Goal: Task Accomplishment & Management: Use online tool/utility

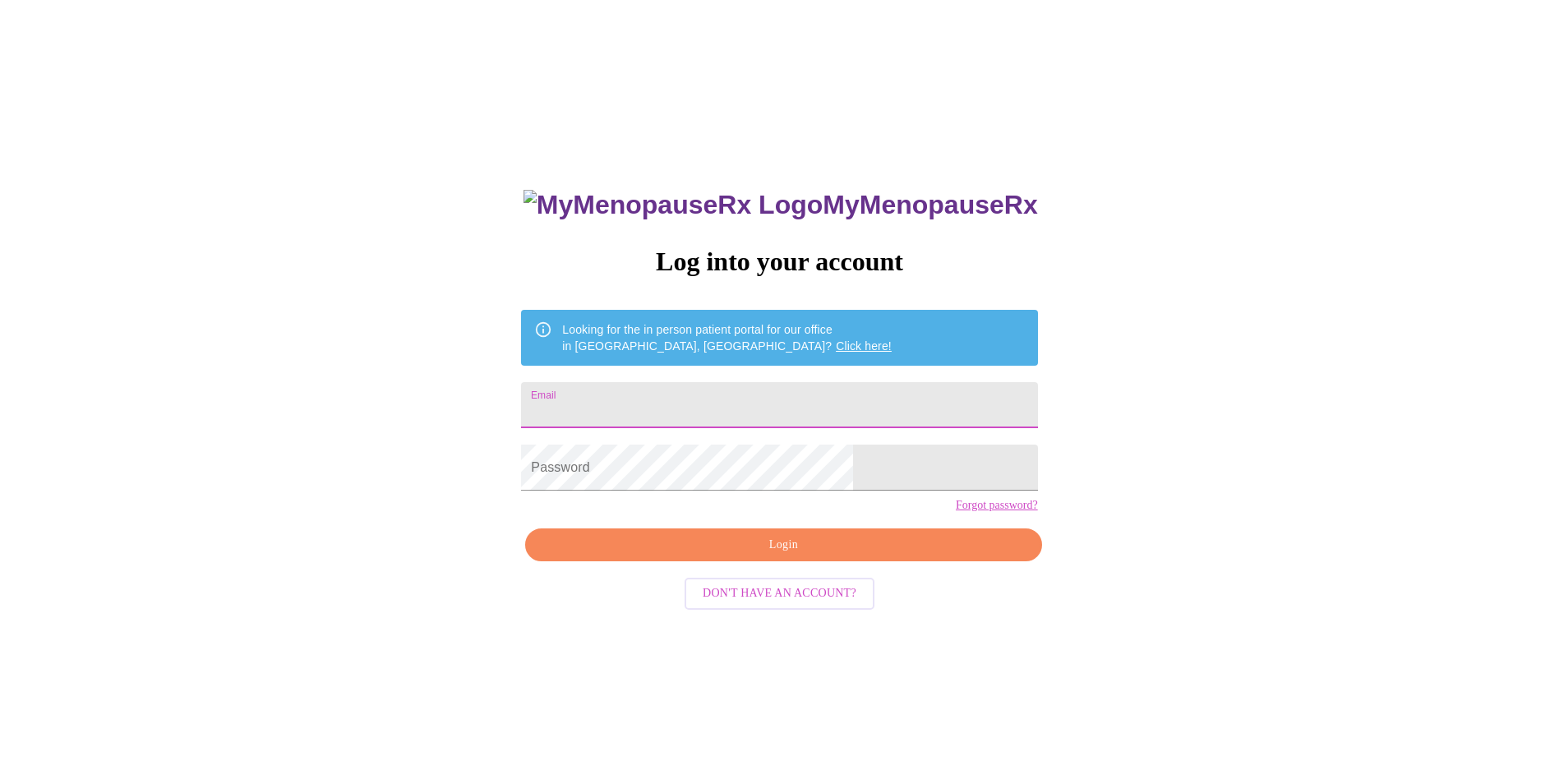
click at [727, 404] on input "Email" at bounding box center [779, 405] width 516 height 46
type input "[EMAIL_ADDRESS][DOMAIN_NAME]"
click at [814, 555] on span "Login" at bounding box center [782, 544] width 478 height 21
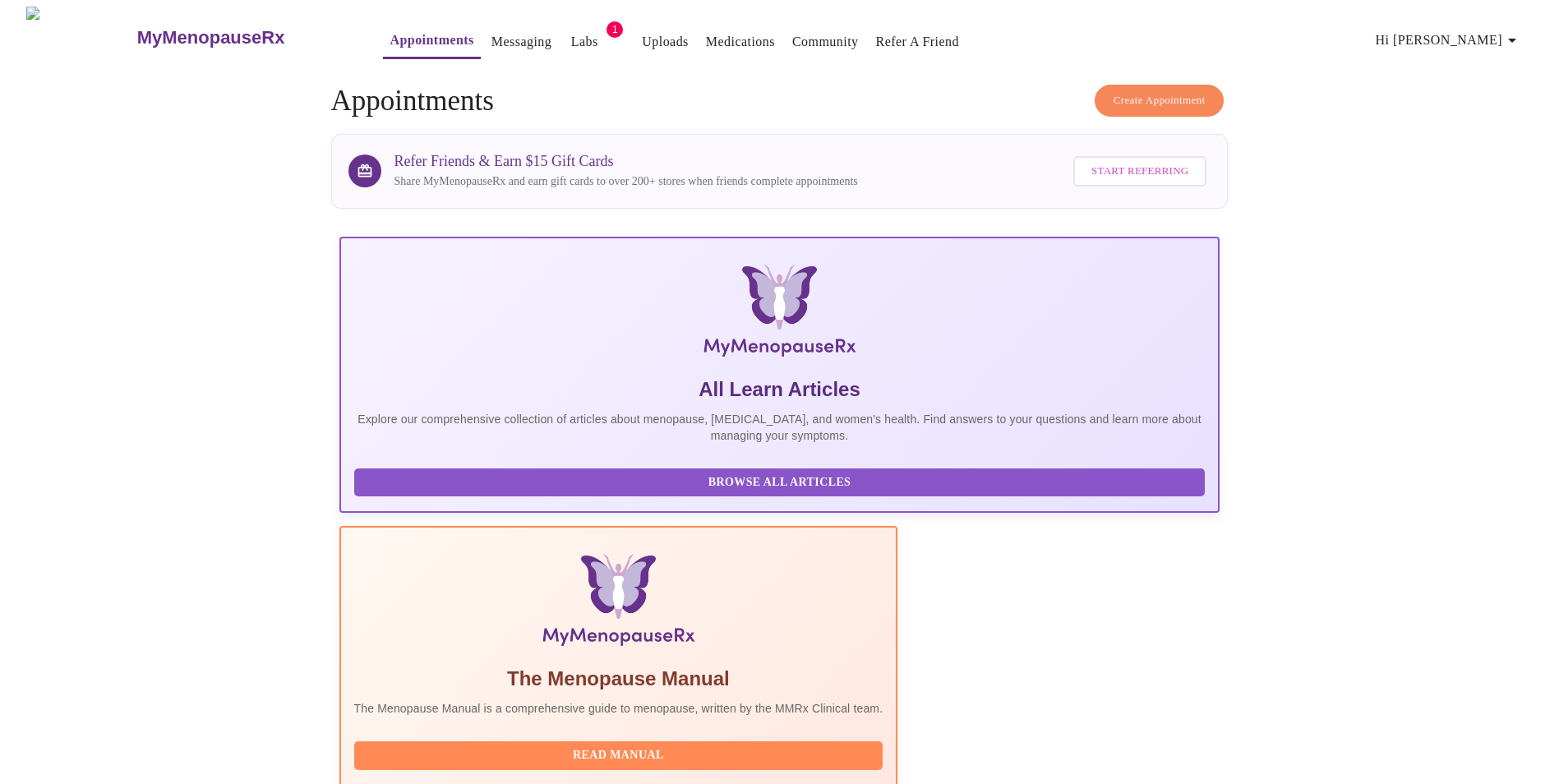
click at [572, 31] on link "Labs" at bounding box center [584, 42] width 27 height 23
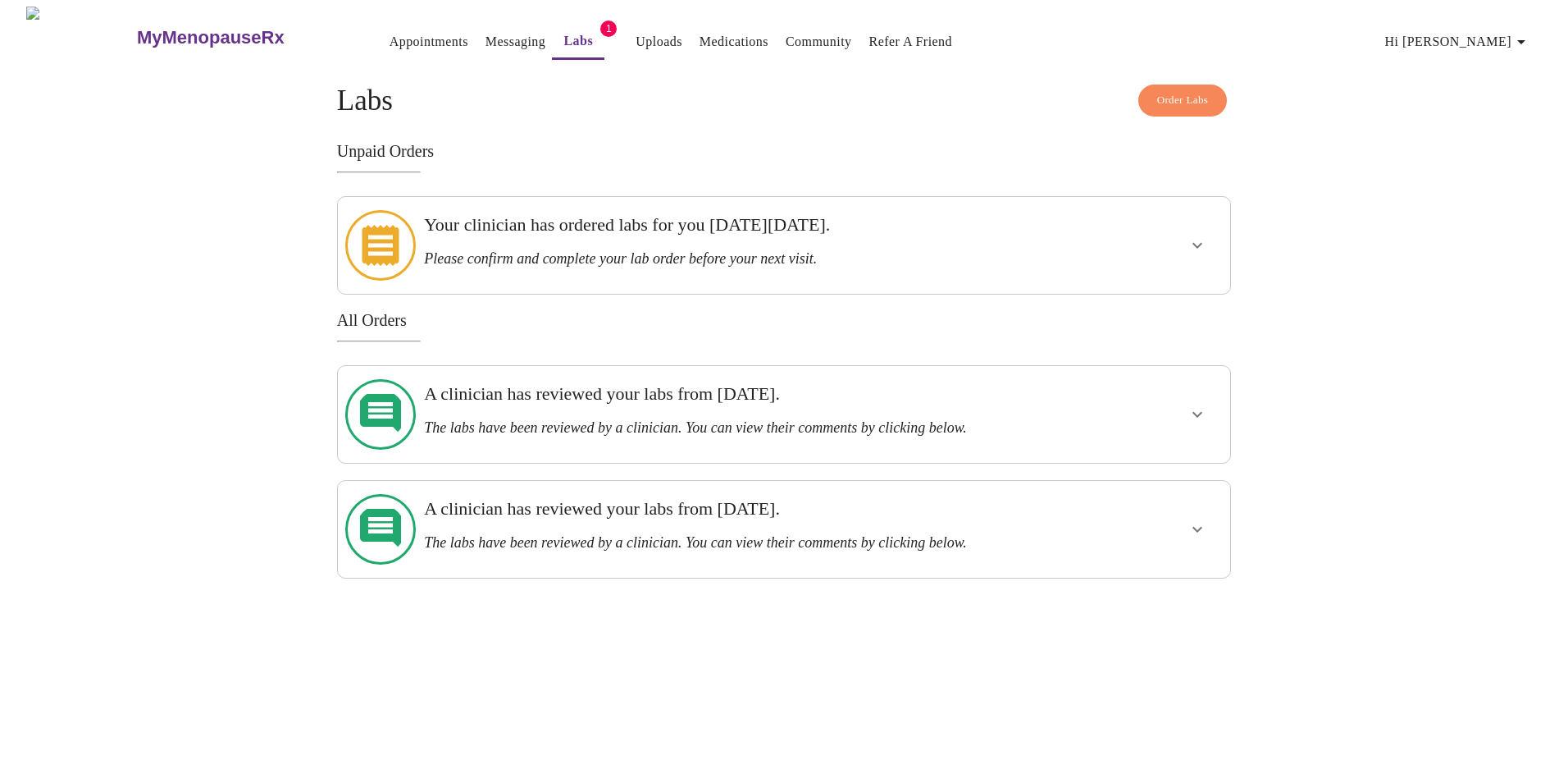
click at [1197, 235] on icon "show more" at bounding box center [1197, 245] width 20 height 20
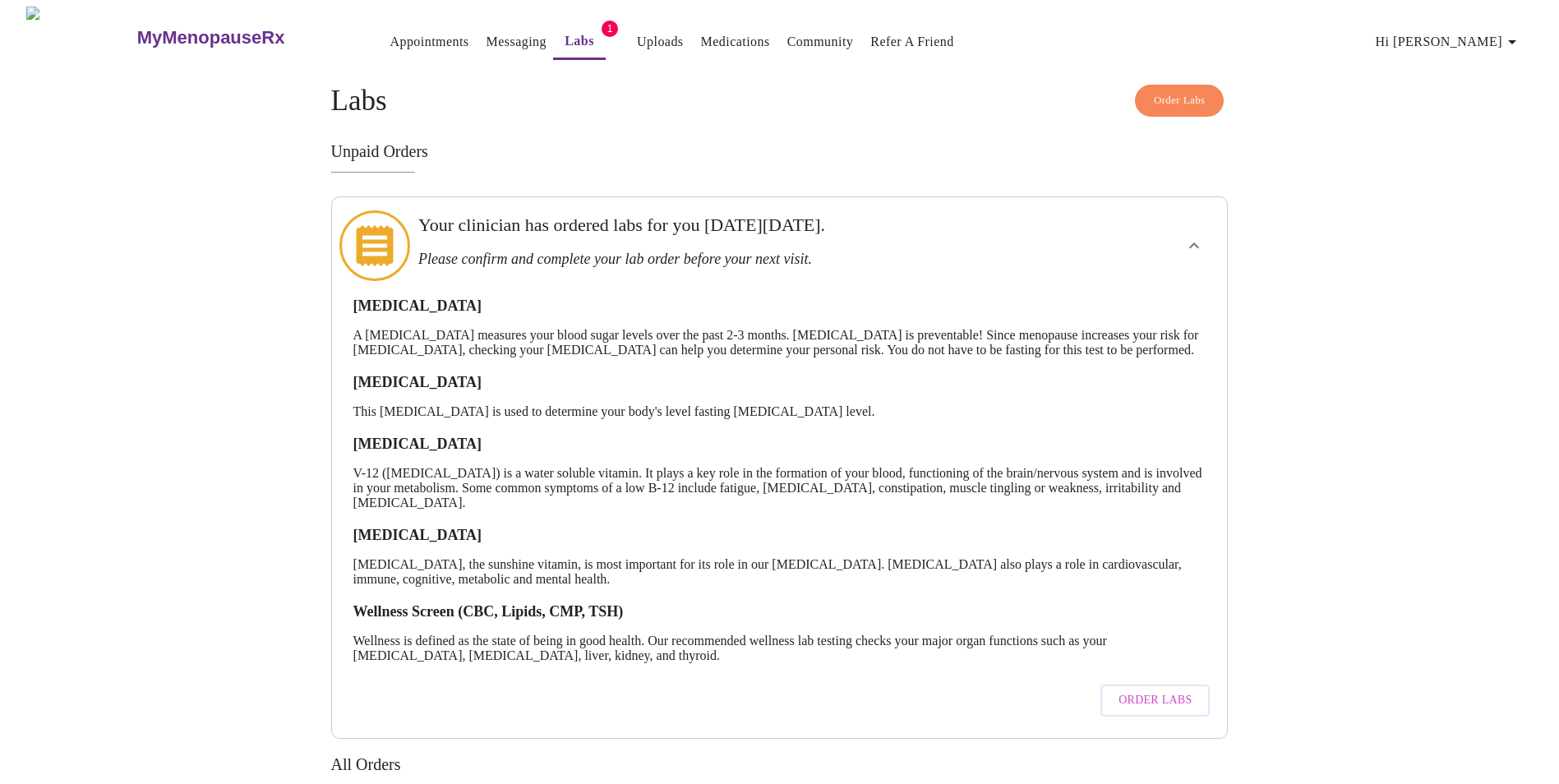
click at [1167, 708] on span "Order Labs" at bounding box center [1156, 700] width 73 height 21
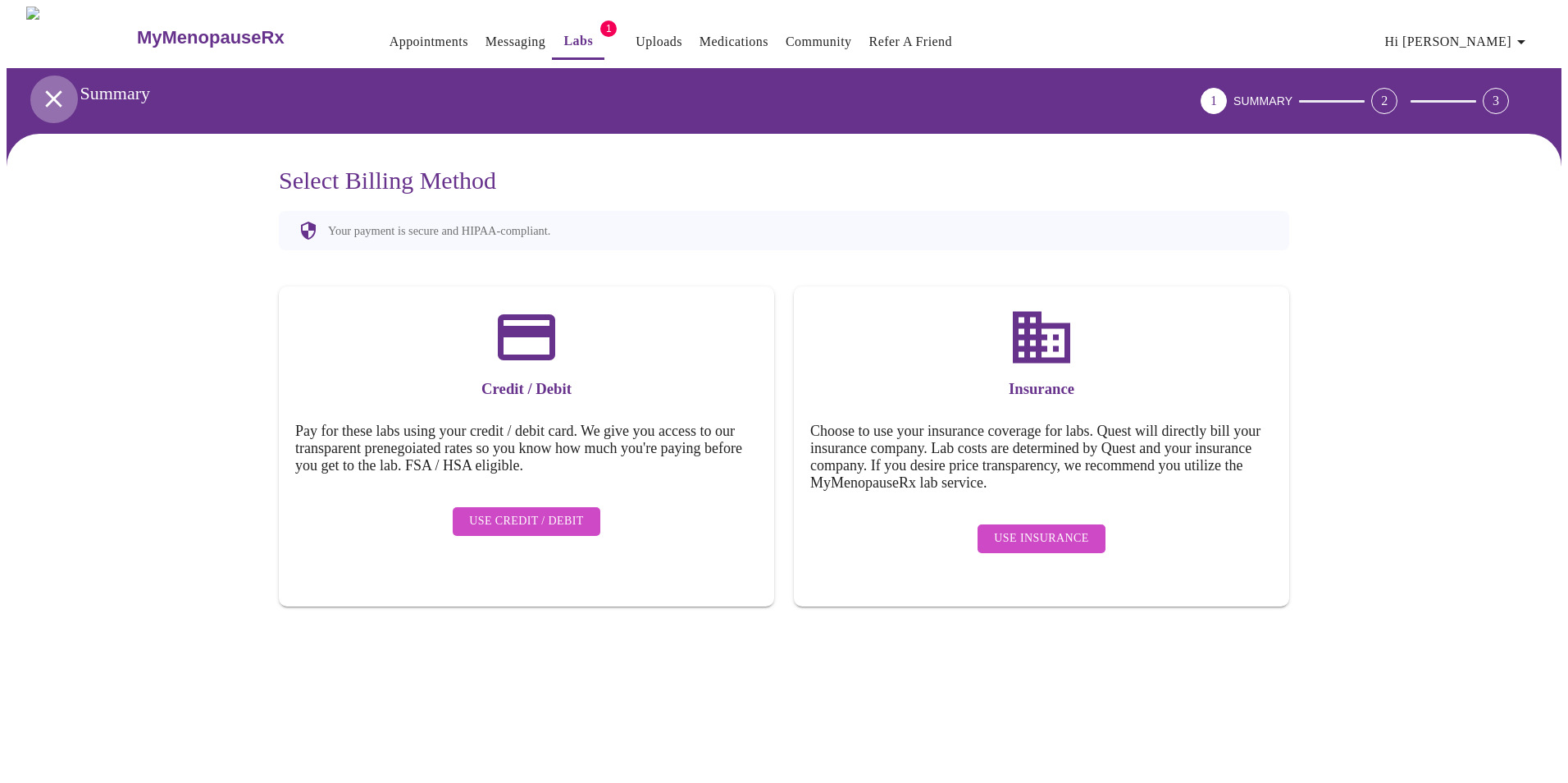
click at [46, 90] on icon "open drawer" at bounding box center [53, 98] width 17 height 17
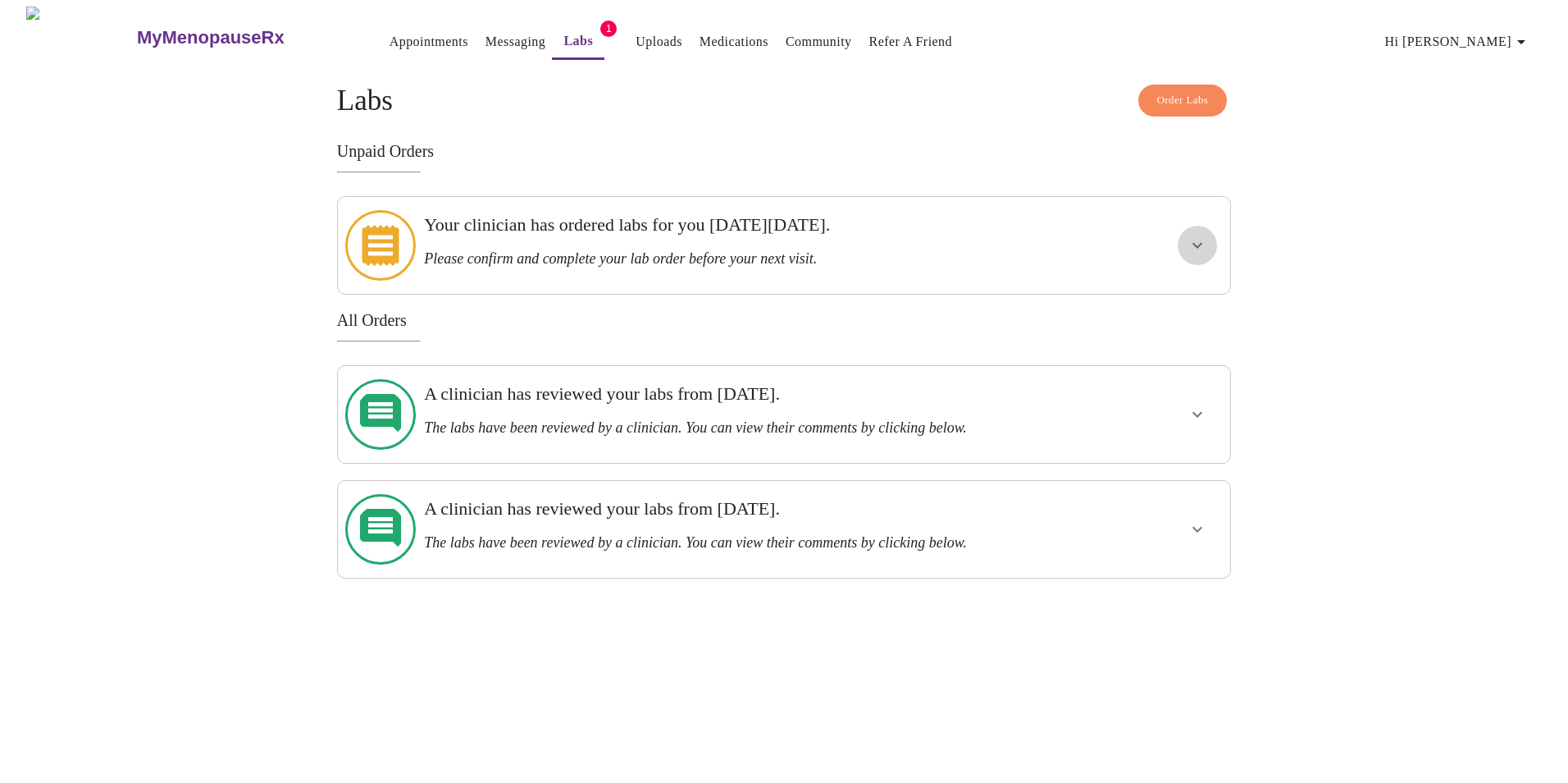
click at [1195, 243] on icon "show more" at bounding box center [1197, 246] width 10 height 6
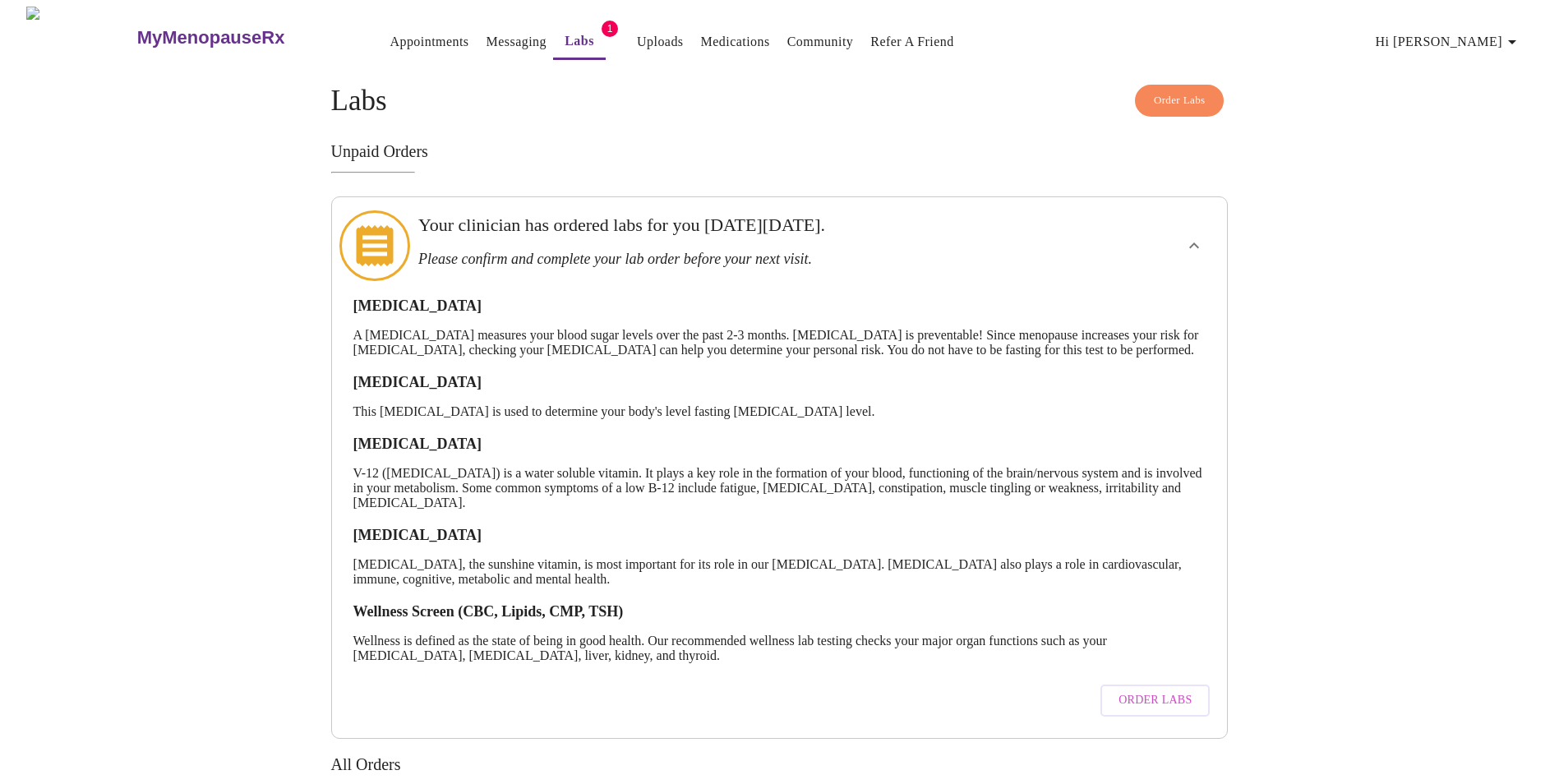
click at [1153, 705] on span "Order Labs" at bounding box center [1156, 700] width 73 height 21
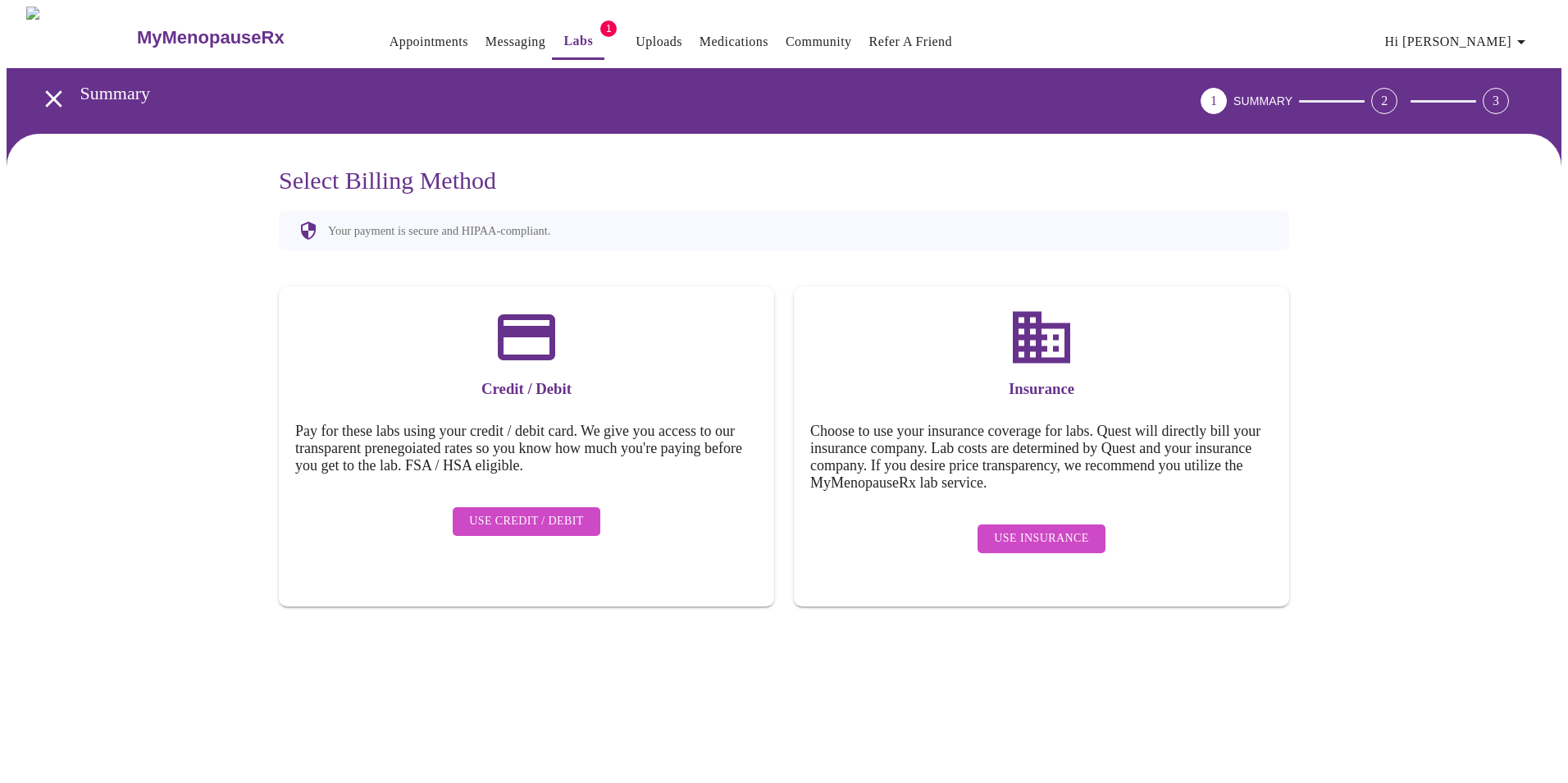
click at [1018, 528] on span "Use Insurance" at bounding box center [1040, 538] width 94 height 21
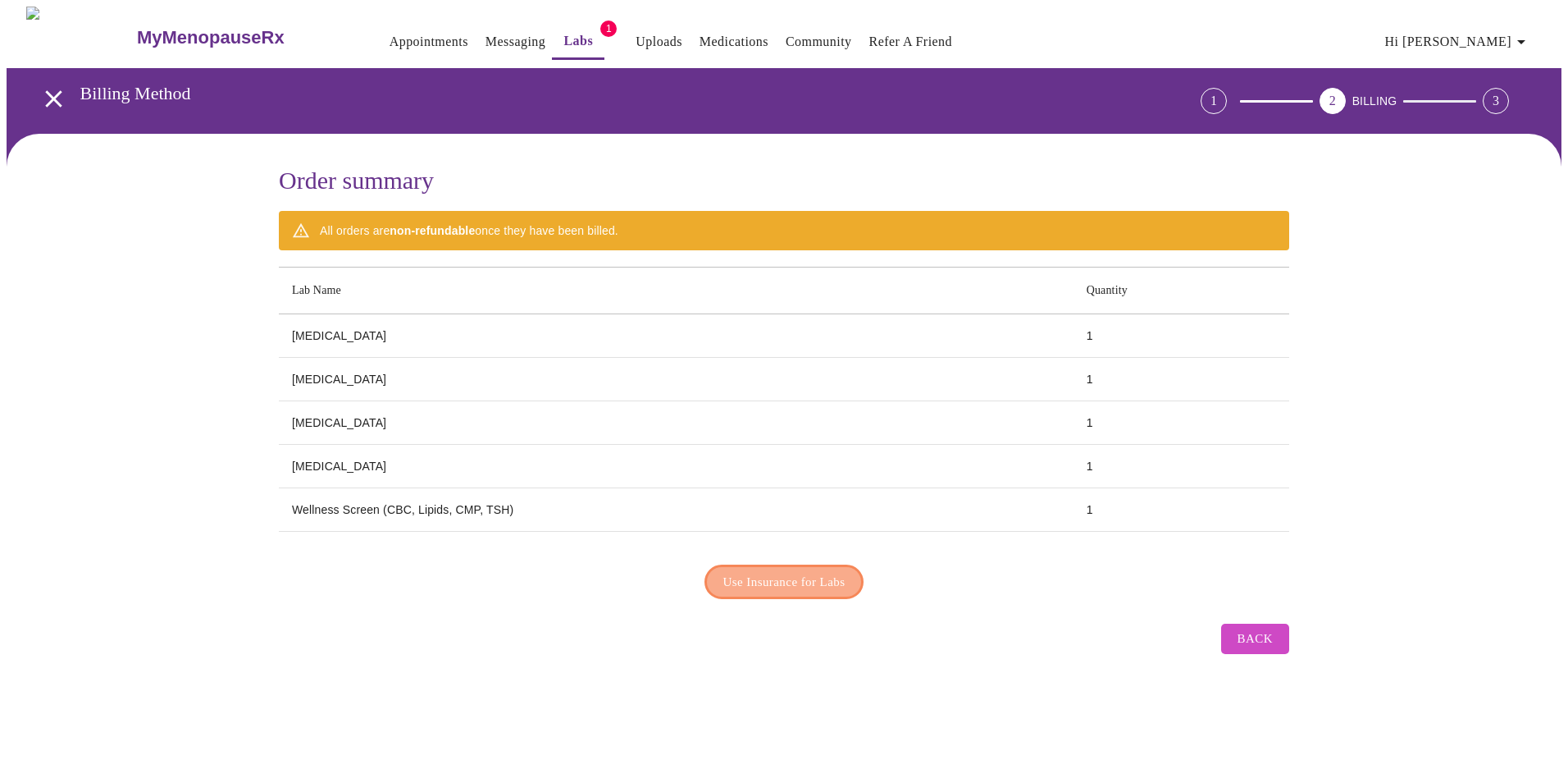
click at [798, 574] on span "Use Insurance for Labs" at bounding box center [784, 582] width 123 height 22
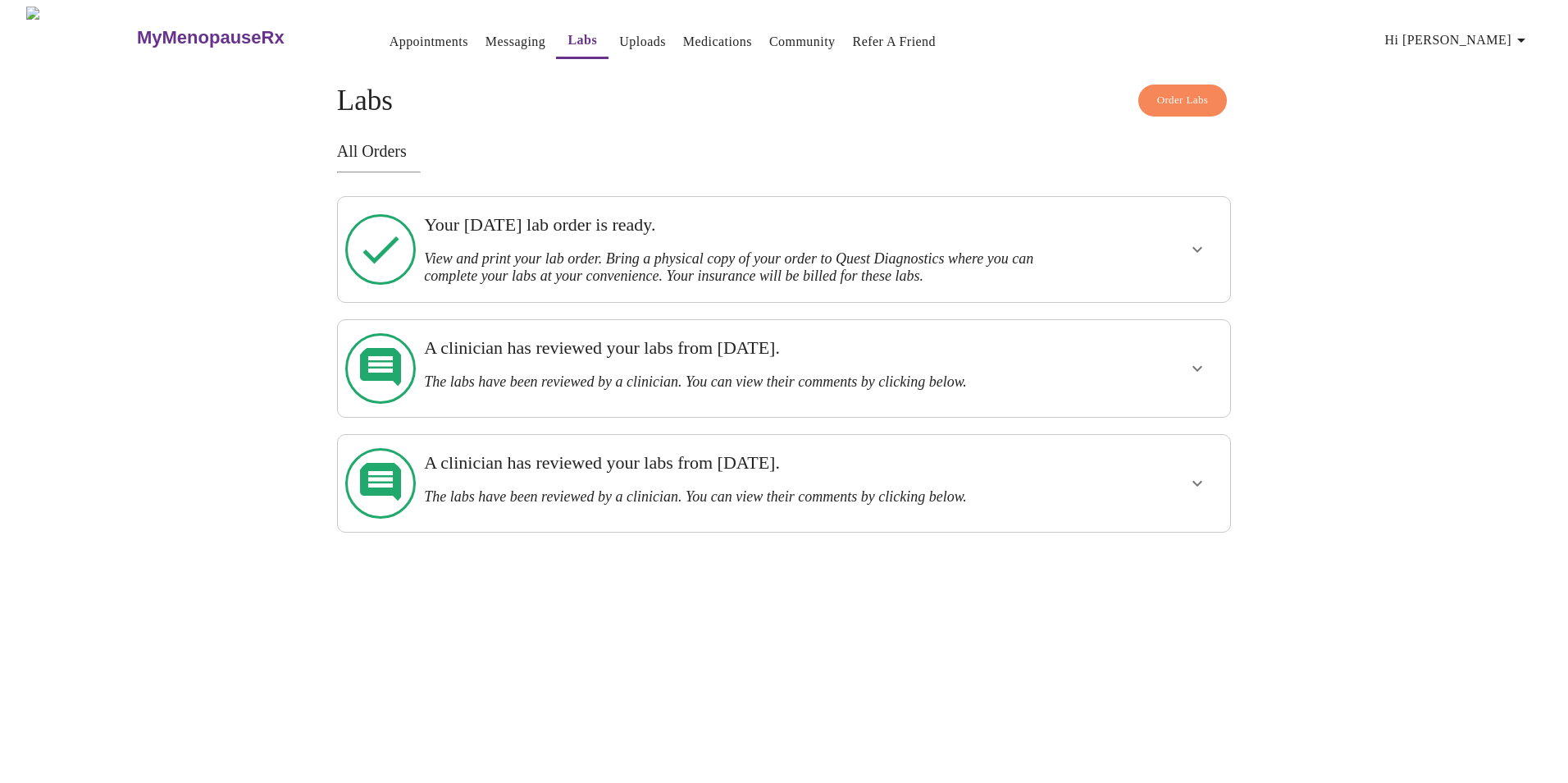
click at [1180, 243] on button "show more" at bounding box center [1197, 249] width 40 height 40
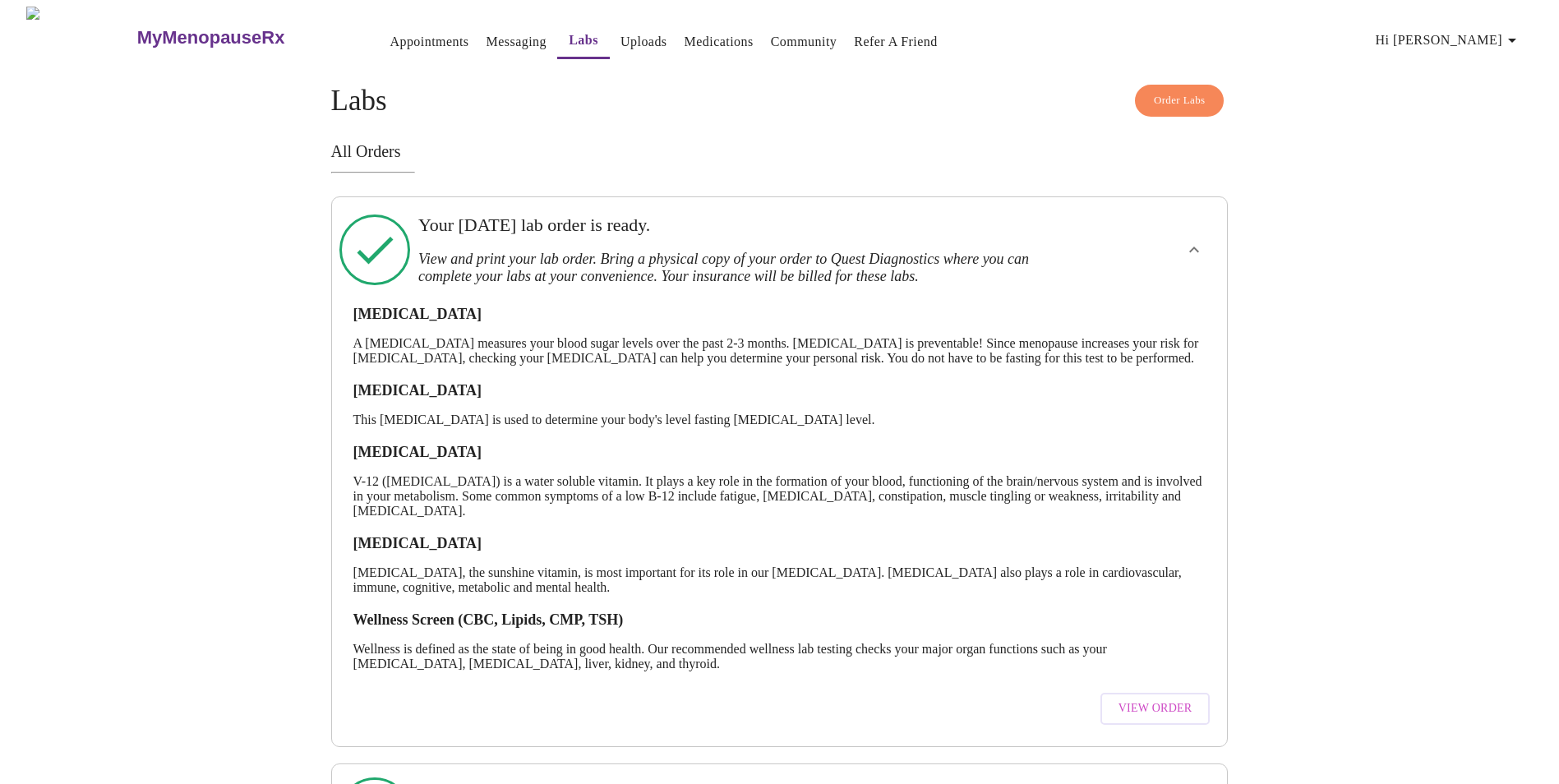
click at [1143, 719] on span "View Order" at bounding box center [1156, 708] width 74 height 21
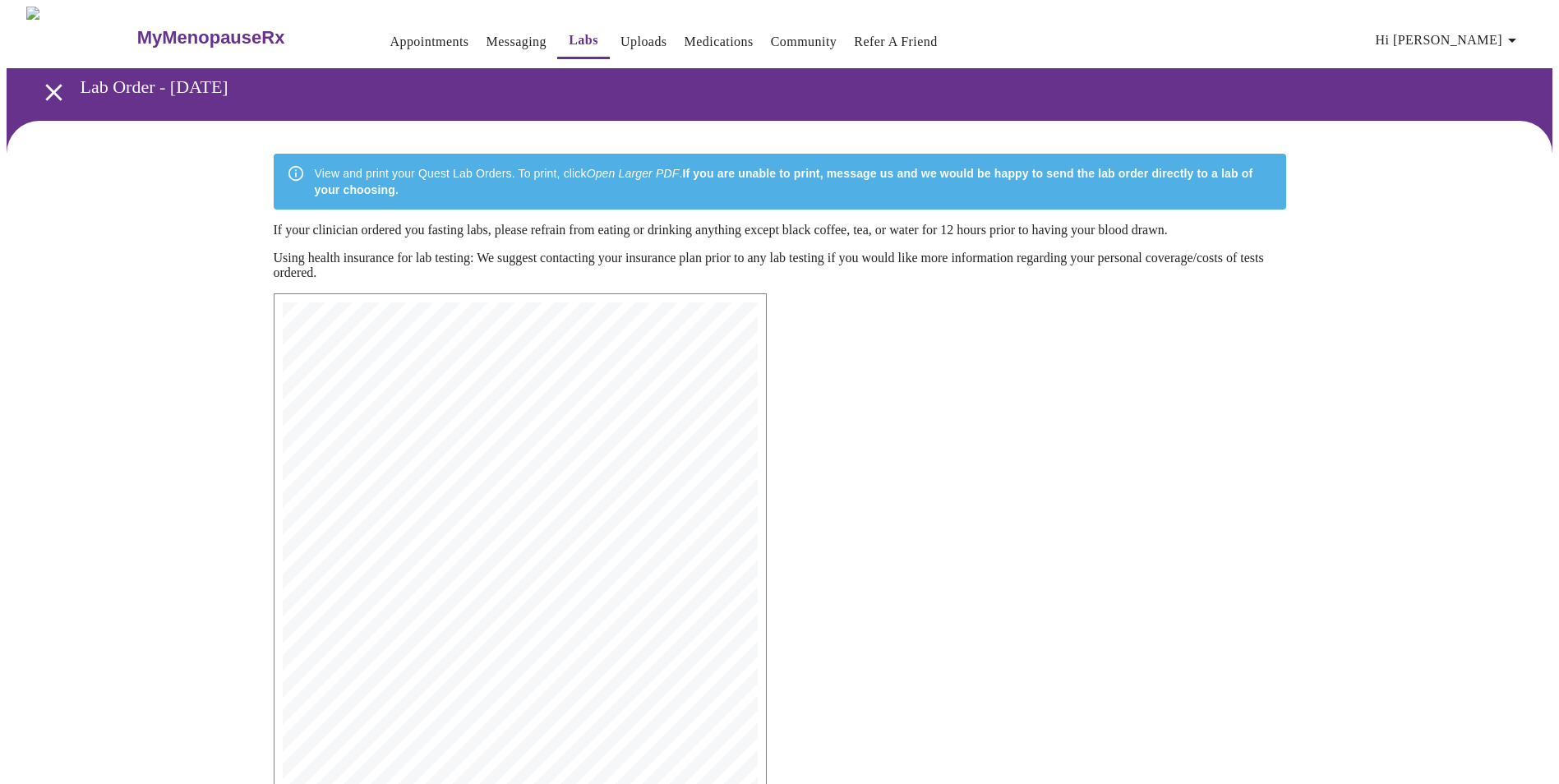
drag, startPoint x: 766, startPoint y: 437, endPoint x: 856, endPoint y: 317, distance: 150.0
click at [856, 317] on div "MyMenopauseRx Medical Group [STREET_ADDRESS] Phone: [PHONE_NUMBER] Fax: [PHONE_…" at bounding box center [780, 634] width 1039 height 708
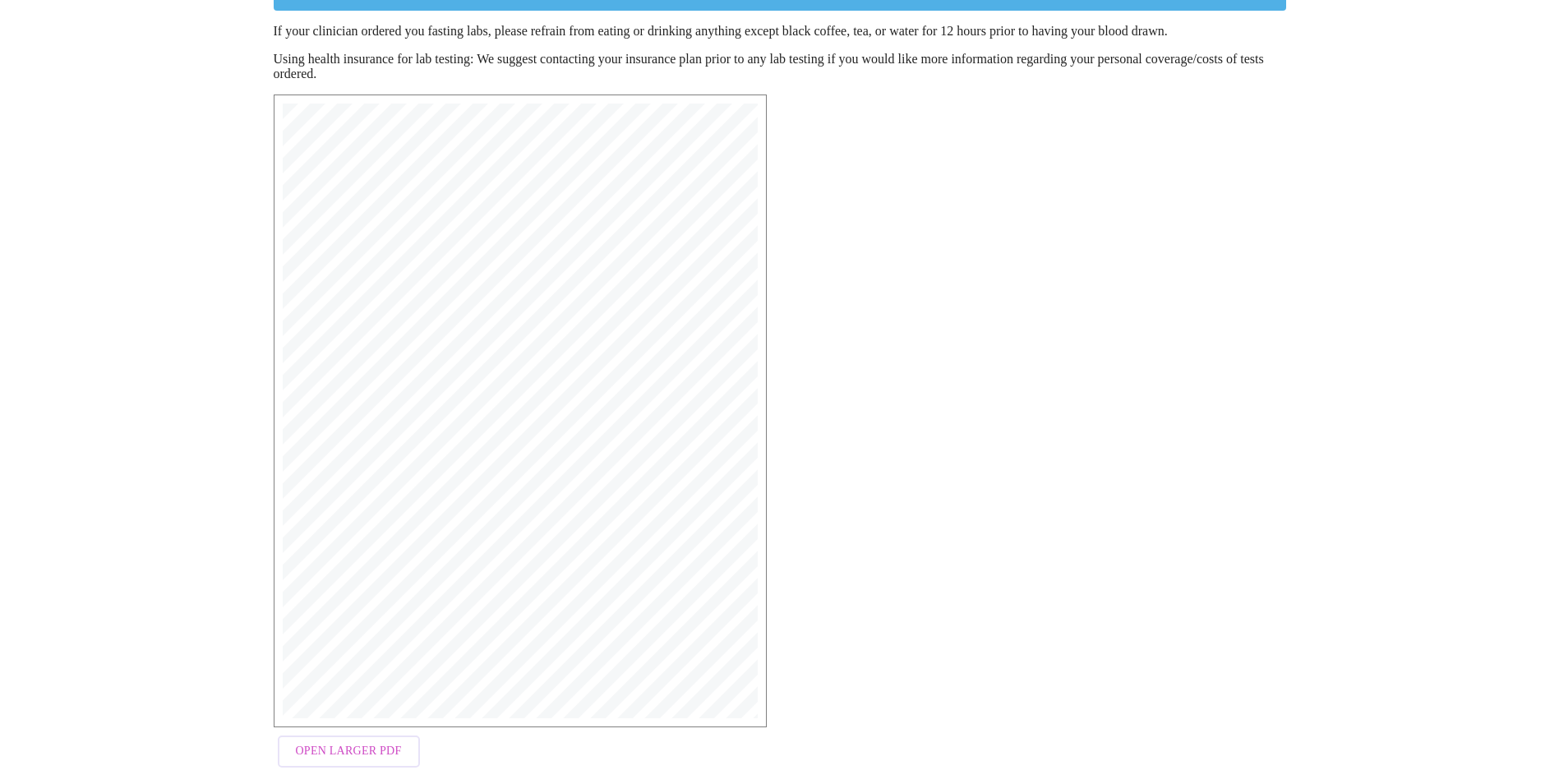
scroll to position [227, 0]
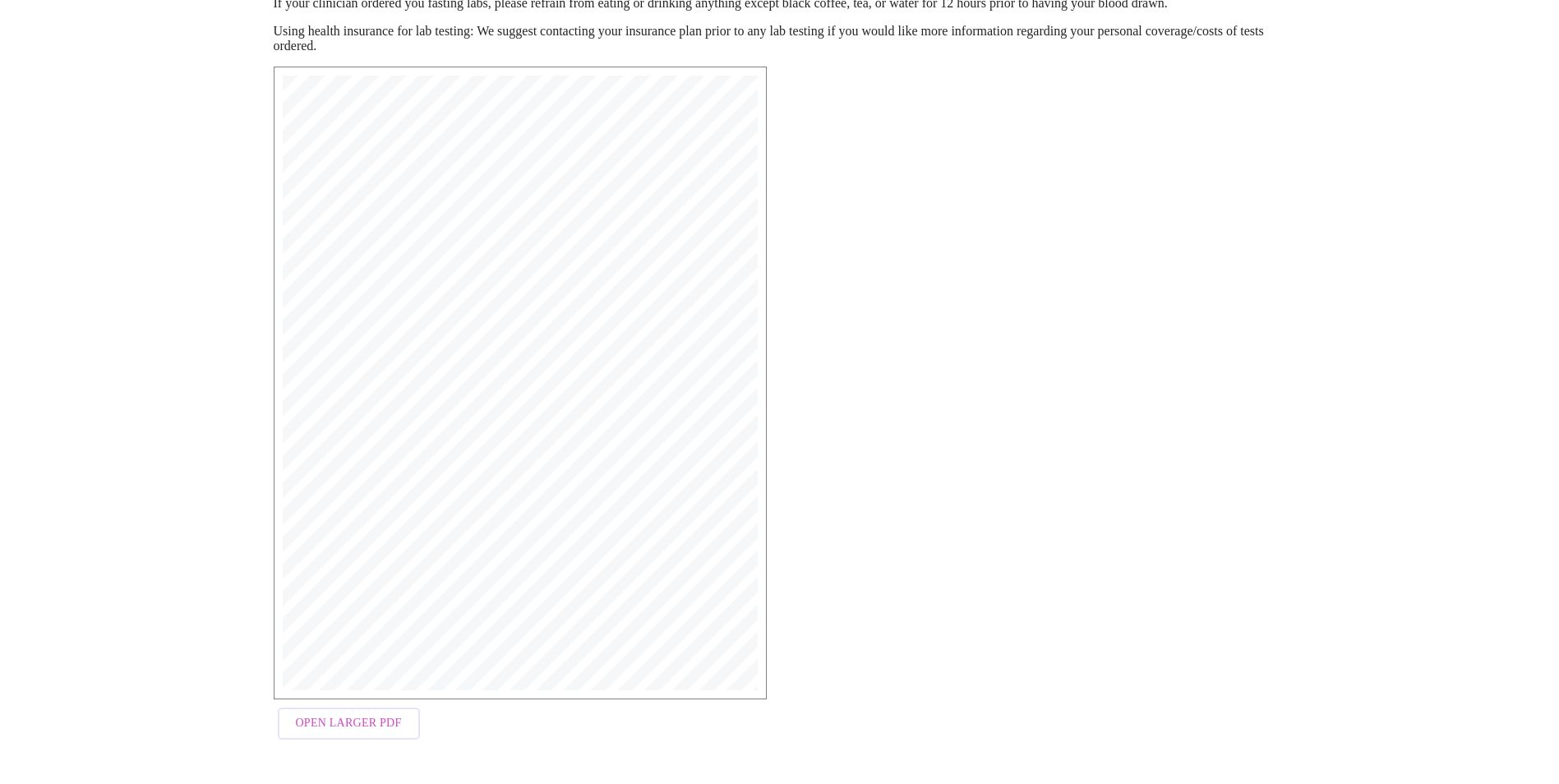
click at [367, 725] on span "Open Larger PDF" at bounding box center [349, 723] width 106 height 21
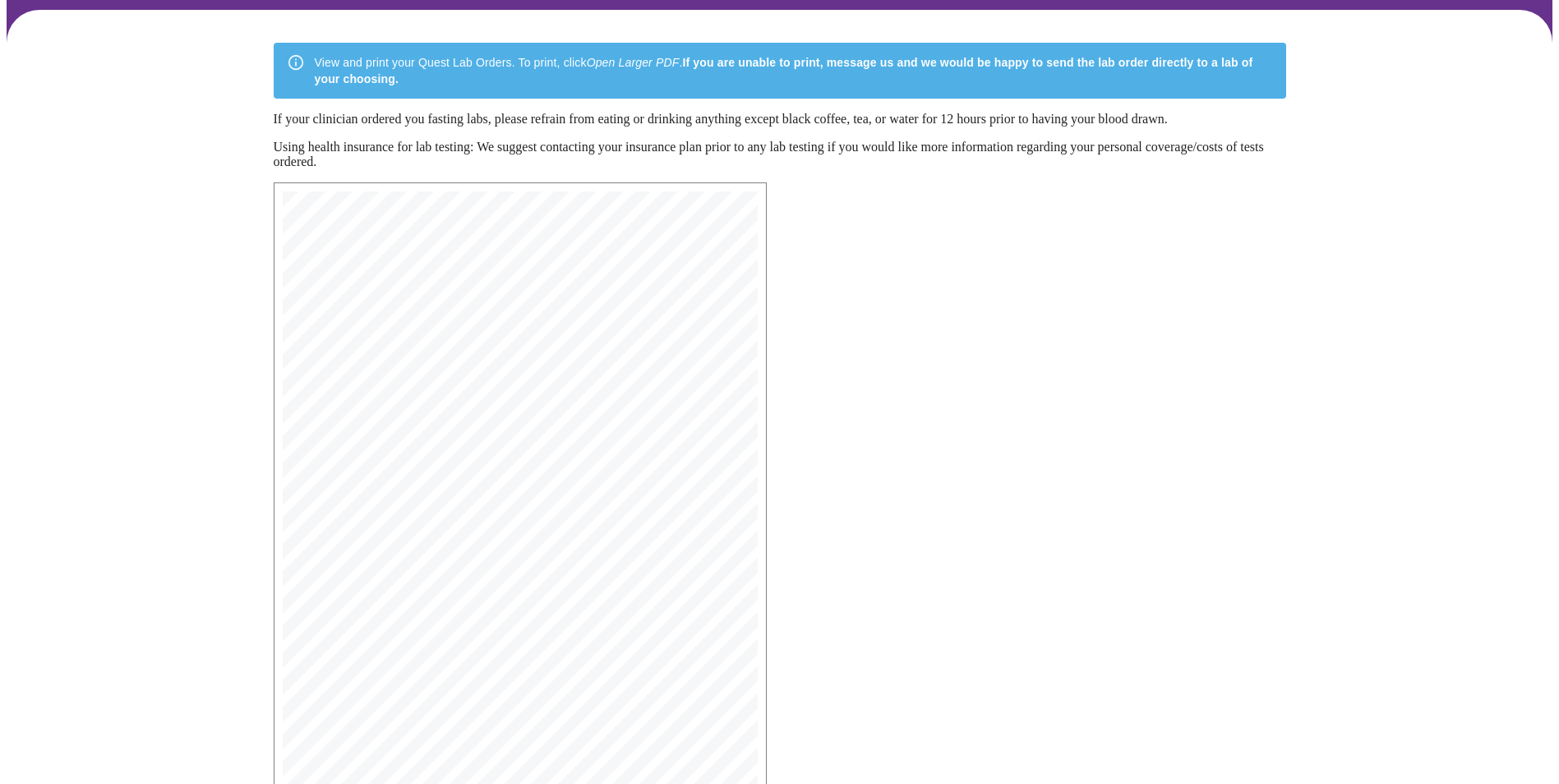
scroll to position [0, 0]
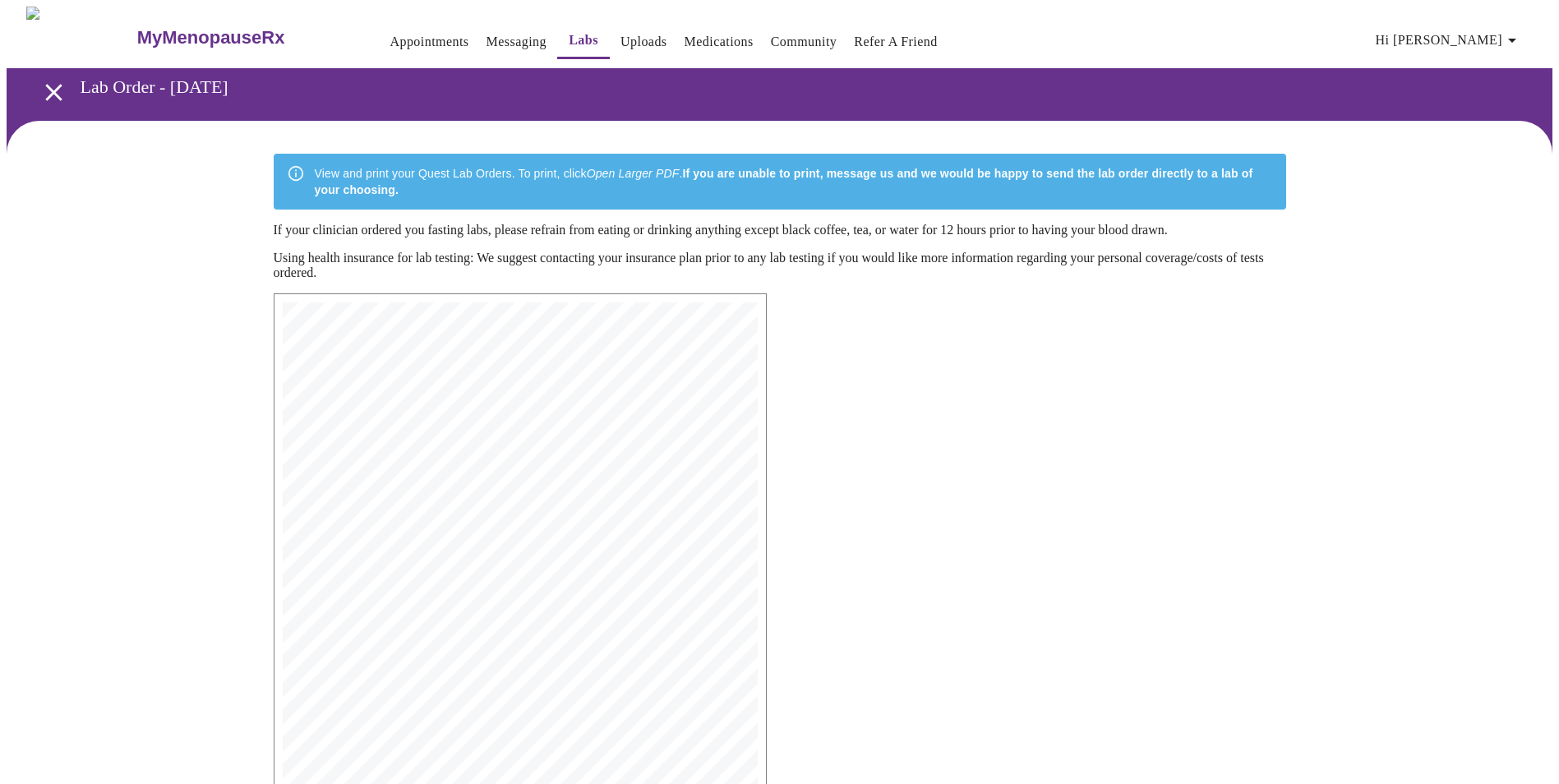
click at [46, 82] on icon "open drawer" at bounding box center [53, 92] width 29 height 29
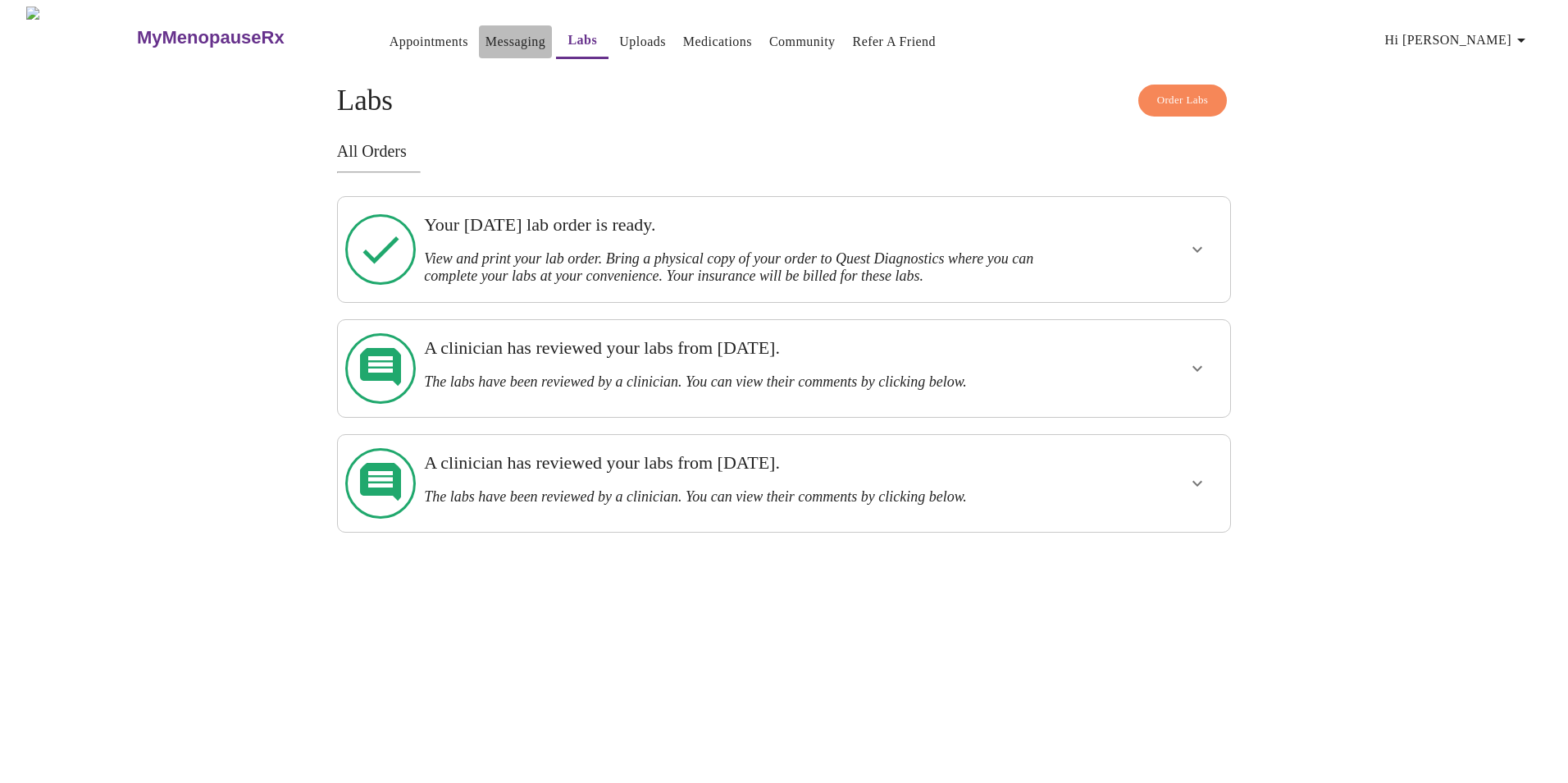
click at [485, 31] on link "Messaging" at bounding box center [515, 42] width 60 height 23
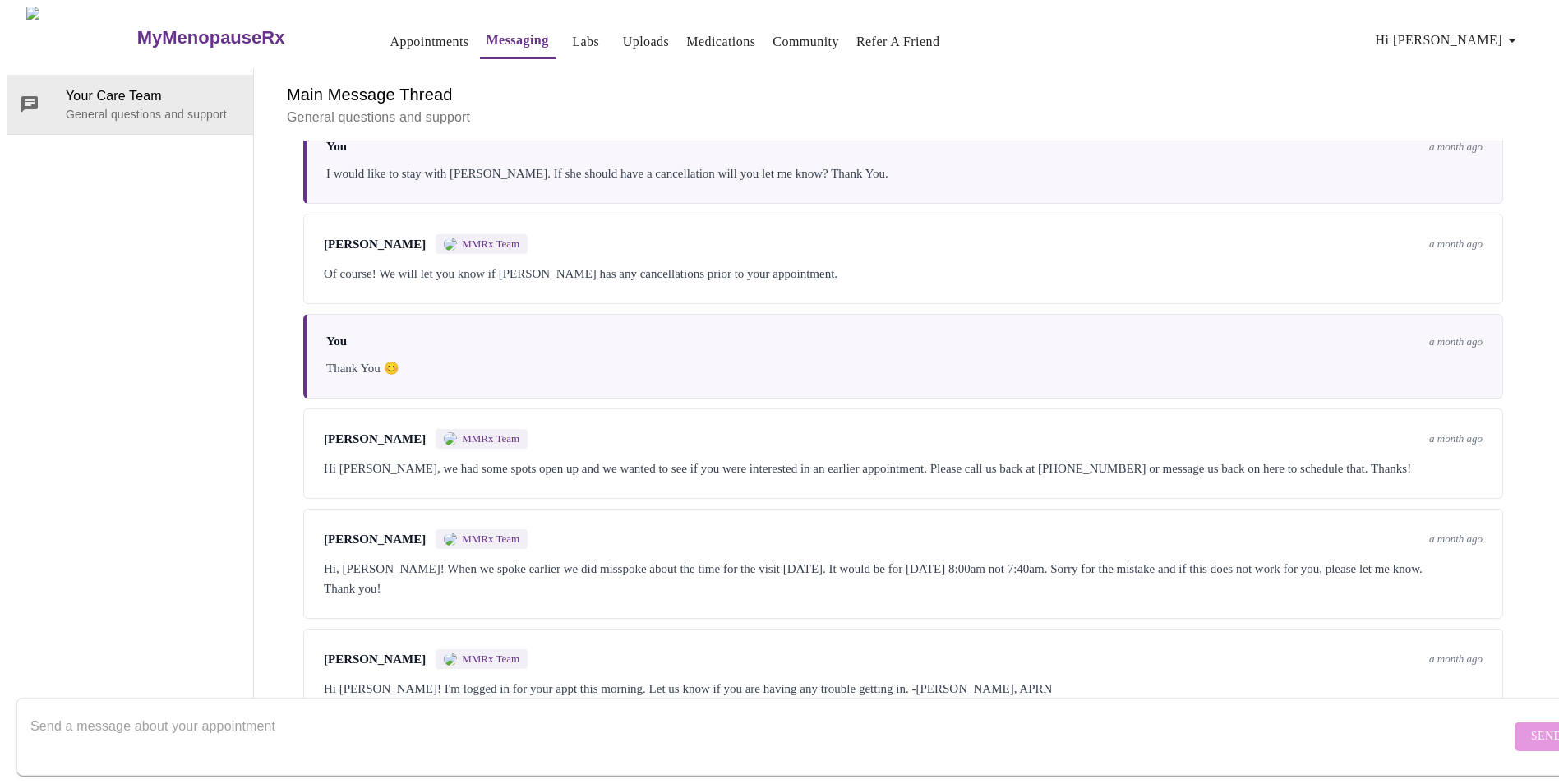
scroll to position [2102, 0]
click at [515, 725] on textarea "Send a message about your appointment" at bounding box center [771, 735] width 1481 height 52
type textarea "Do I need to fast for the labs I need to get done?"
drag, startPoint x: 1491, startPoint y: 710, endPoint x: 1491, endPoint y: 722, distance: 12.0
click at [1531, 727] on span "Send" at bounding box center [1547, 736] width 32 height 21
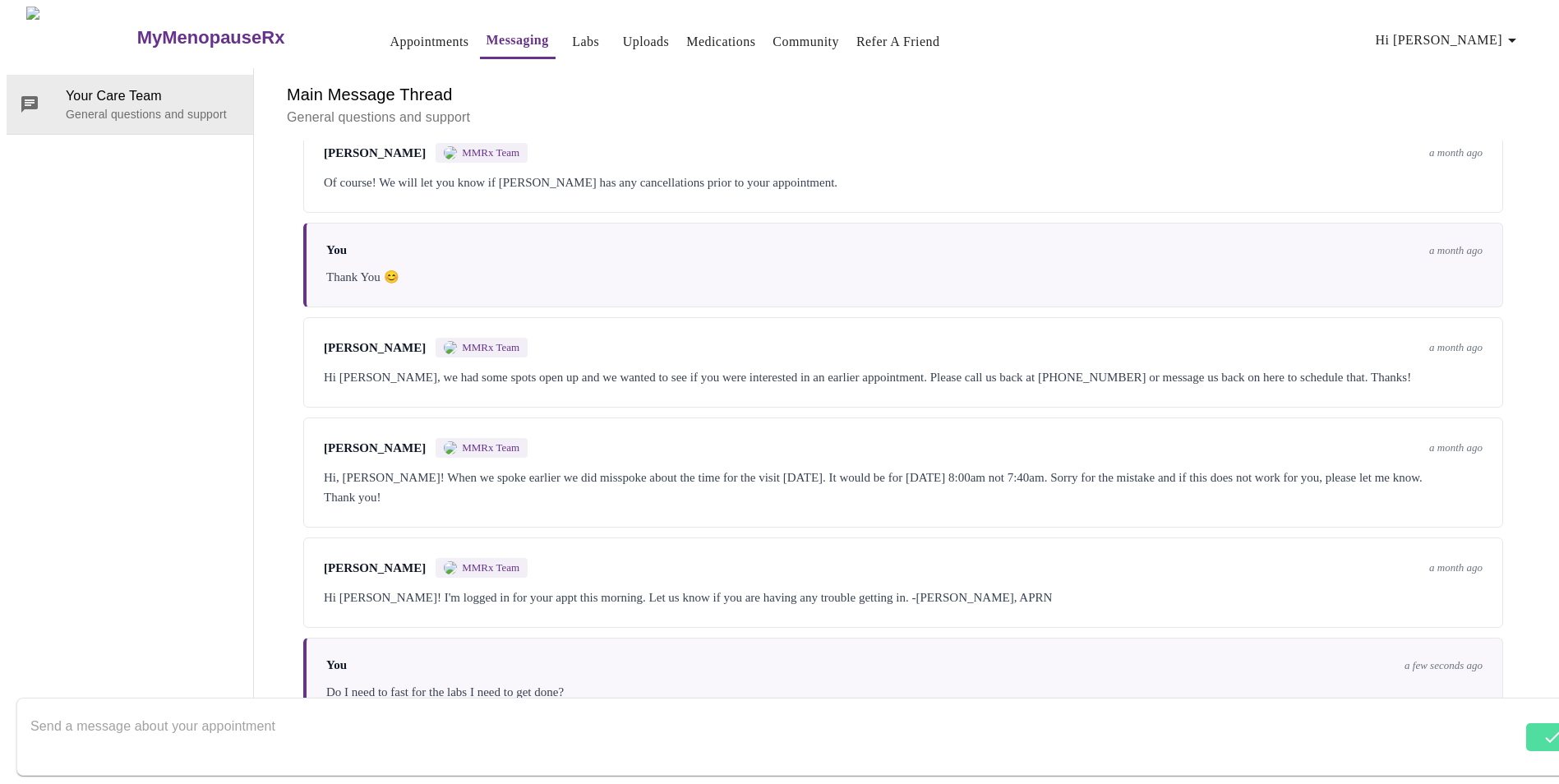
scroll to position [2200, 0]
